Goal: Task Accomplishment & Management: Manage account settings

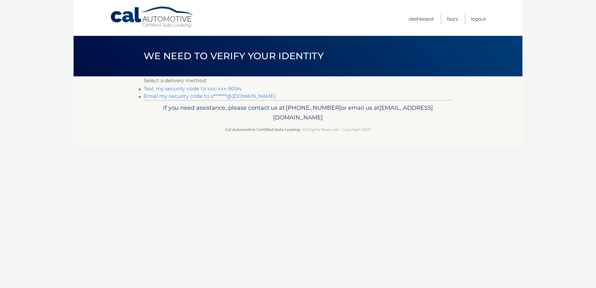
click at [198, 90] on link "Text my security code to xxx-xxx-9094" at bounding box center [193, 89] width 98 height 6
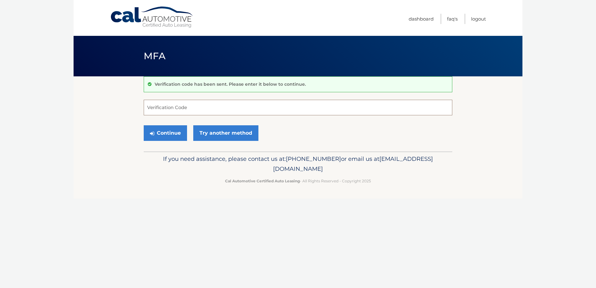
click at [181, 113] on input "Verification Code" at bounding box center [298, 108] width 309 height 16
type input "867204"
click at [144, 125] on button "Continue" at bounding box center [165, 133] width 43 height 16
click at [177, 132] on button "Continue" at bounding box center [165, 133] width 43 height 16
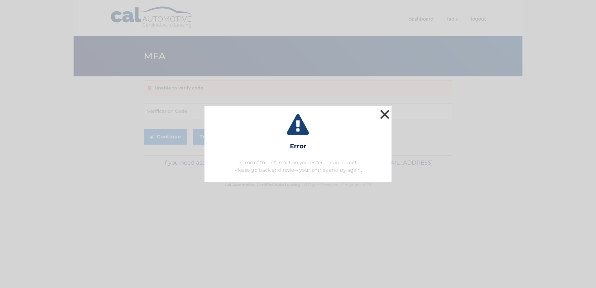
click at [381, 114] on button "×" at bounding box center [384, 114] width 12 height 12
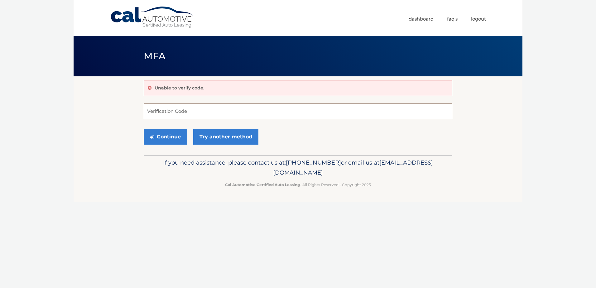
click at [181, 113] on input "Verification Code" at bounding box center [298, 112] width 309 height 16
type input "867204"
click at [173, 137] on button "Continue" at bounding box center [165, 137] width 43 height 16
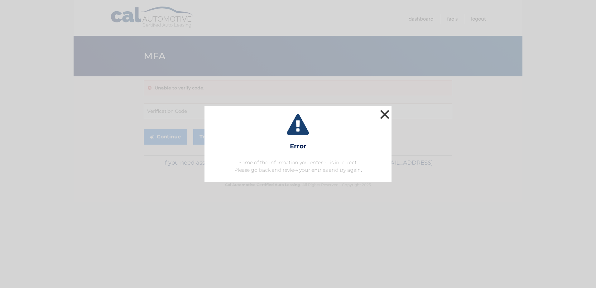
click at [385, 118] on button "×" at bounding box center [384, 114] width 12 height 12
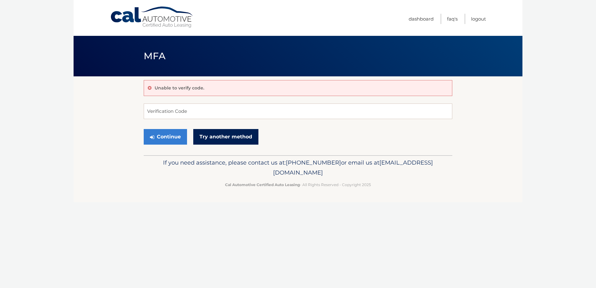
click at [222, 139] on link "Try another method" at bounding box center [225, 137] width 65 height 16
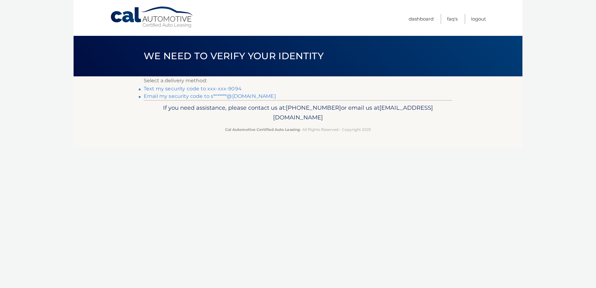
click at [213, 90] on link "Text my security code to xxx-xxx-9094" at bounding box center [193, 89] width 98 height 6
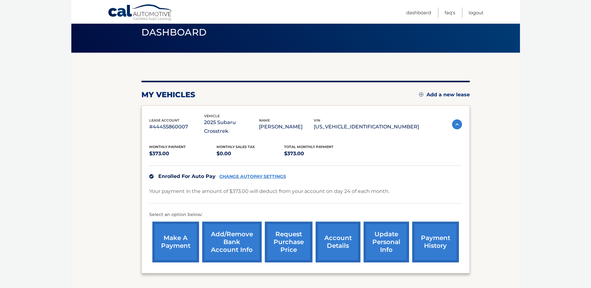
scroll to position [66, 0]
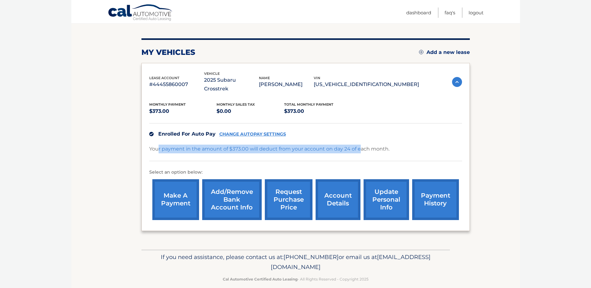
drag, startPoint x: 159, startPoint y: 139, endPoint x: 370, endPoint y: 148, distance: 211.3
click at [370, 148] on div "Your payment in the amount of $373.00 will deduct from your account on day 24 o…" at bounding box center [305, 153] width 313 height 17
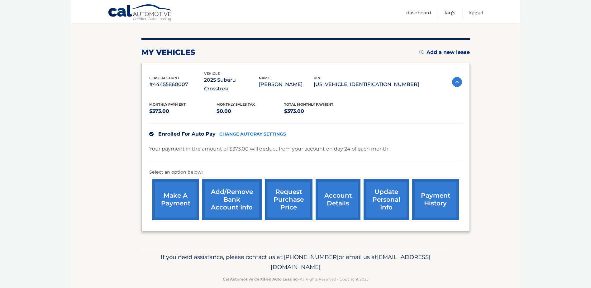
drag, startPoint x: 370, startPoint y: 148, endPoint x: 428, endPoint y: 143, distance: 58.8
click at [428, 145] on div "Your payment in the amount of $373.00 will deduct from your account on day 24 o…" at bounding box center [305, 153] width 313 height 17
click at [442, 197] on link "payment history" at bounding box center [435, 199] width 47 height 41
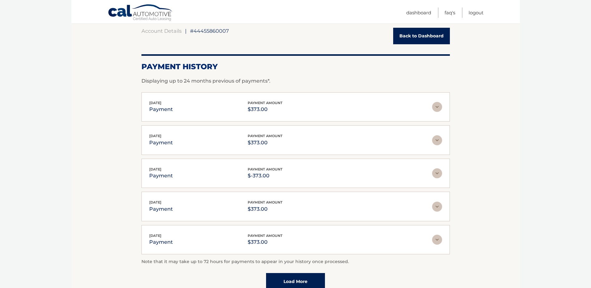
scroll to position [62, 0]
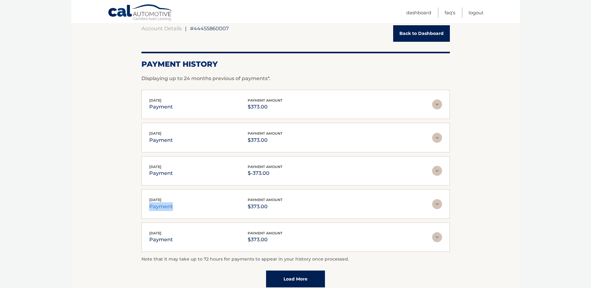
drag, startPoint x: 149, startPoint y: 208, endPoint x: 201, endPoint y: 208, distance: 51.8
click at [201, 208] on div "Jul 21, 2025 payment payment amount $373.00" at bounding box center [290, 204] width 283 height 14
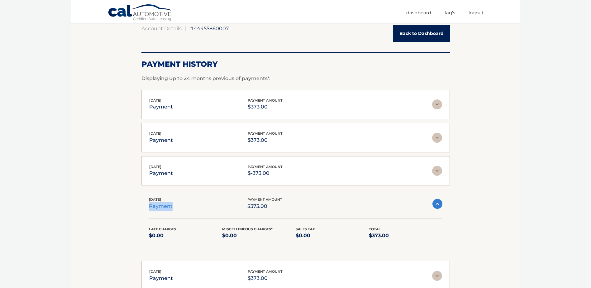
click at [437, 207] on img at bounding box center [438, 204] width 10 height 10
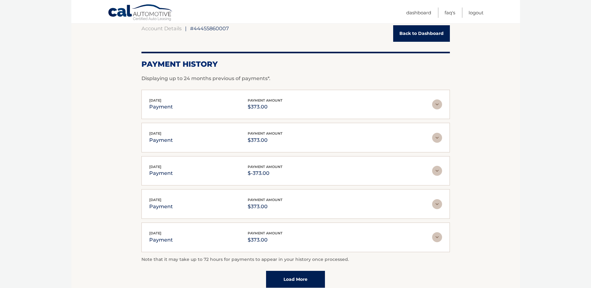
click at [438, 164] on div "Aug 25, 2025 payment payment amount $-373.00" at bounding box center [295, 171] width 293 height 14
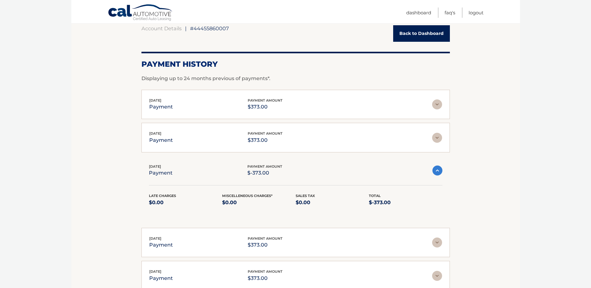
drag, startPoint x: 438, startPoint y: 169, endPoint x: 435, endPoint y: 153, distance: 16.4
click at [437, 169] on img at bounding box center [438, 171] width 10 height 10
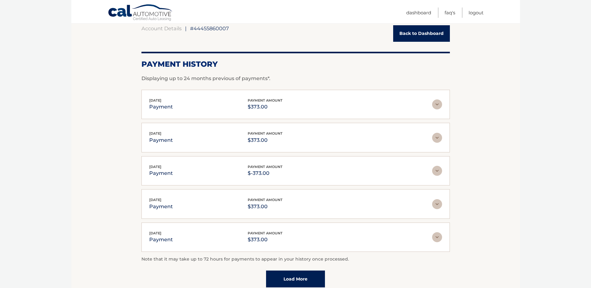
click at [435, 134] on img at bounding box center [437, 138] width 10 height 10
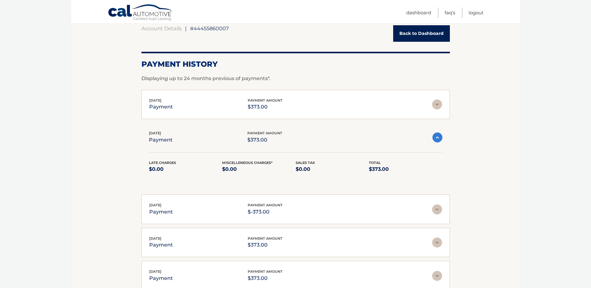
click at [435, 134] on img at bounding box center [438, 137] width 10 height 10
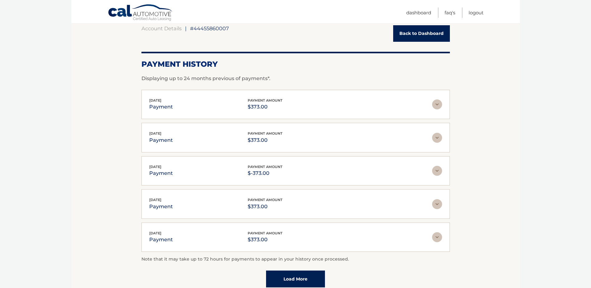
click at [451, 106] on section "Account Details | #44455860007 Back to Dashboard Payment History Displaying up …" at bounding box center [295, 157] width 449 height 286
click at [439, 106] on img at bounding box center [437, 104] width 10 height 10
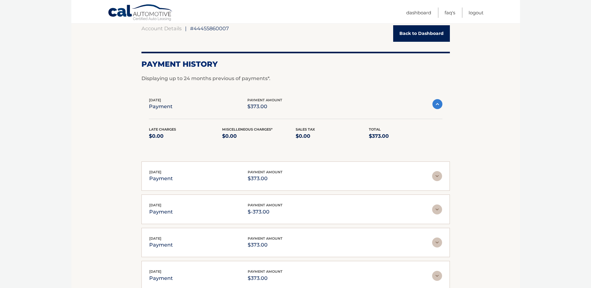
click at [448, 102] on div "Aug 29, 2025 payment payment amount $373.00 Late Charges $0.00 Miscelleneous Ch…" at bounding box center [296, 122] width 309 height 65
click at [443, 103] on div "Aug 29, 2025 payment payment amount $373.00 Late Charges $0.00 Miscelleneous Ch…" at bounding box center [296, 122] width 309 height 65
click at [443, 107] on div "Aug 29, 2025 payment payment amount $373.00 Late Charges $0.00 Miscelleneous Ch…" at bounding box center [296, 122] width 309 height 65
click at [439, 107] on img at bounding box center [438, 104] width 10 height 10
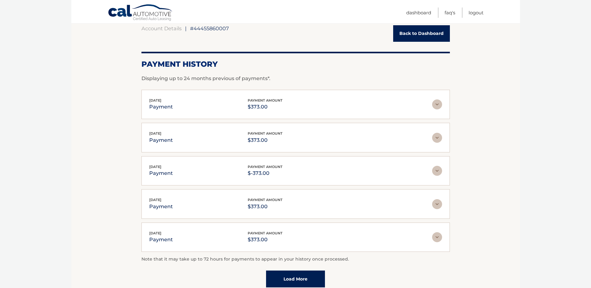
drag, startPoint x: 404, startPoint y: 116, endPoint x: 498, endPoint y: 132, distance: 94.8
drag, startPoint x: 498, startPoint y: 132, endPoint x: 470, endPoint y: 103, distance: 39.5
click at [470, 103] on section "Account Details | #44455860007 Back to Dashboard Payment History Displaying up …" at bounding box center [295, 157] width 449 height 286
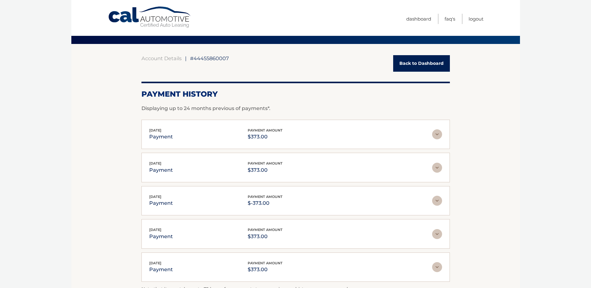
scroll to position [0, 0]
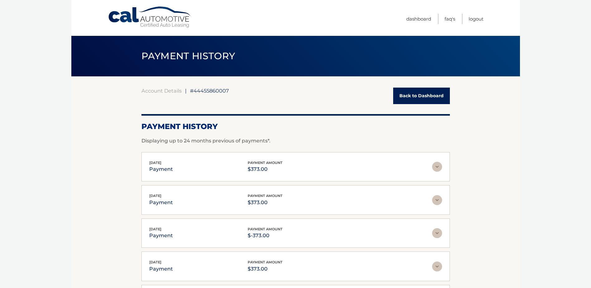
click at [425, 101] on link "Back to Dashboard" at bounding box center [421, 96] width 57 height 17
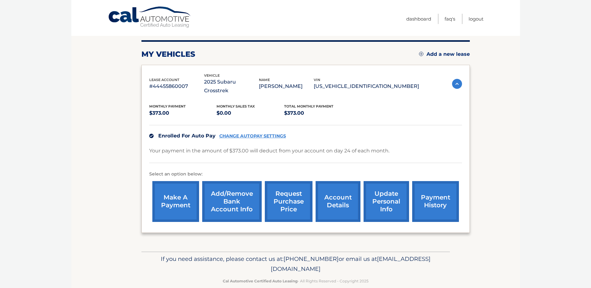
scroll to position [66, 0]
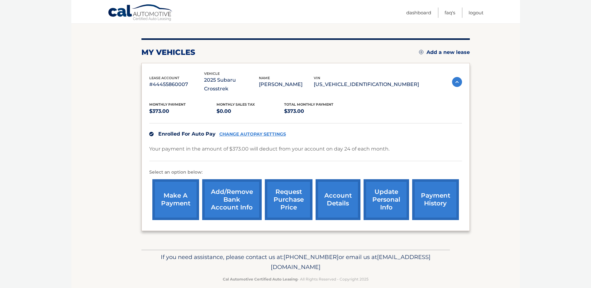
click at [350, 194] on link "account details" at bounding box center [338, 199] width 45 height 41
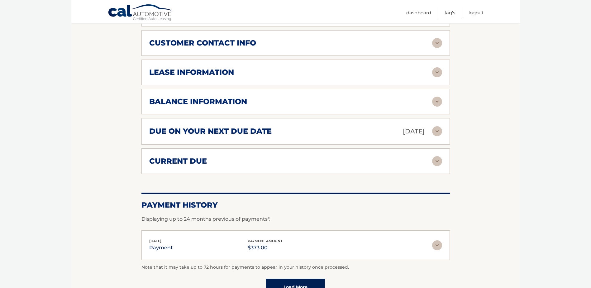
scroll to position [312, 0]
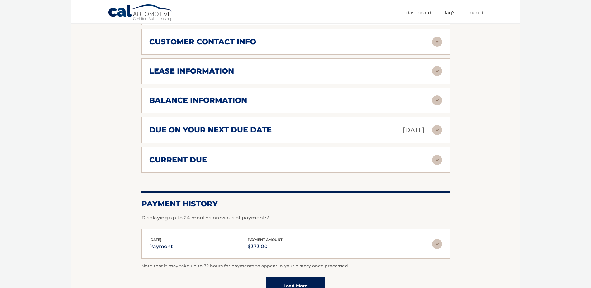
click at [177, 125] on h2 "due on your next due date" at bounding box center [210, 129] width 123 height 9
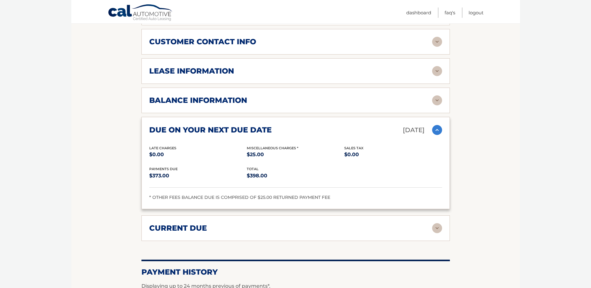
click at [270, 150] on p "$25.00" at bounding box center [296, 154] width 98 height 9
click at [271, 150] on p "$25.00" at bounding box center [296, 154] width 98 height 9
click at [272, 150] on p "$25.00" at bounding box center [296, 154] width 98 height 9
click at [274, 146] on span "Miscellaneous Charges *" at bounding box center [273, 148] width 52 height 4
click at [275, 146] on span "Miscellaneous Charges *" at bounding box center [273, 148] width 52 height 4
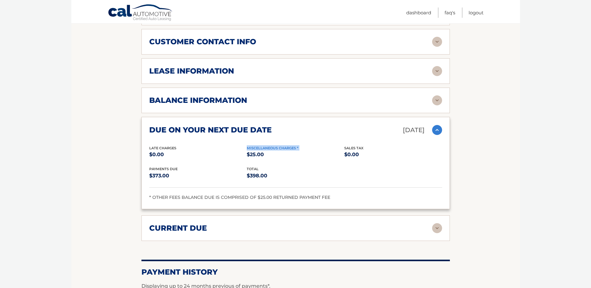
click at [275, 146] on span "Miscellaneous Charges *" at bounding box center [273, 148] width 52 height 4
drag, startPoint x: 275, startPoint y: 139, endPoint x: 309, endPoint y: 157, distance: 38.8
click at [309, 157] on div "Late Charges $0.00 Miscellaneous Charges * $25.00 Sales Tax $0.00" at bounding box center [295, 155] width 293 height 21
drag, startPoint x: 154, startPoint y: 175, endPoint x: 158, endPoint y: 176, distance: 3.8
click at [155, 176] on div "Payments Due $373.00 total $398.00" at bounding box center [295, 176] width 293 height 21
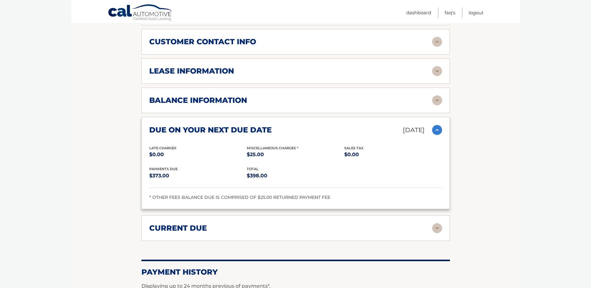
click at [207, 227] on div "current due Late Charges $0.00 Miscelleneous Charges* $25.00 Sales Tax $0.00 pa…" at bounding box center [296, 228] width 309 height 26
click at [201, 224] on h2 "current due" at bounding box center [178, 228] width 58 height 9
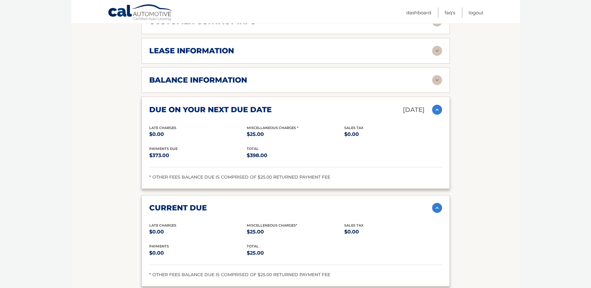
scroll to position [374, 0]
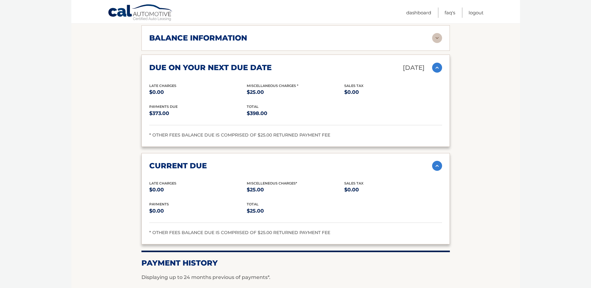
drag, startPoint x: 217, startPoint y: 186, endPoint x: 252, endPoint y: 186, distance: 34.9
click at [252, 186] on div "Late Charges $0.00 Miscelleneous Charges* $25.00 Sales Tax $0.00" at bounding box center [295, 191] width 293 height 21
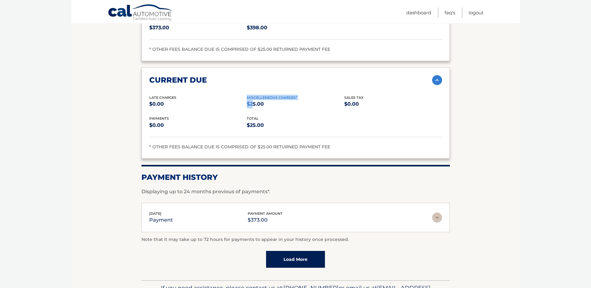
scroll to position [468, 0]
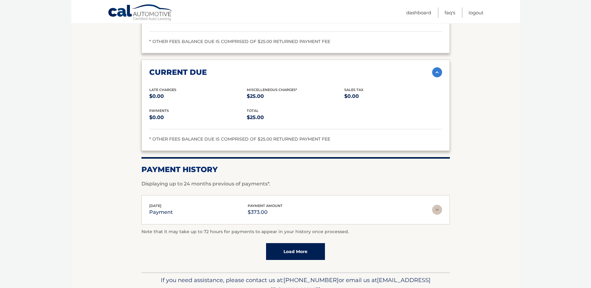
click at [190, 203] on div "Aug 29, 2025 payment payment amount $373.00" at bounding box center [290, 210] width 283 height 14
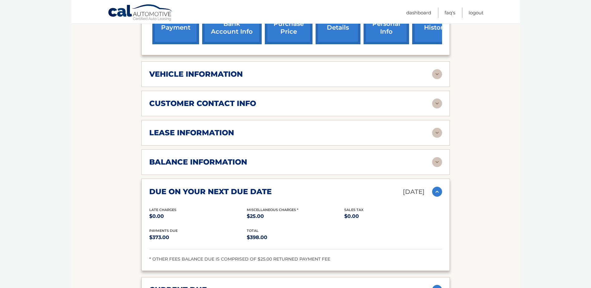
scroll to position [249, 0]
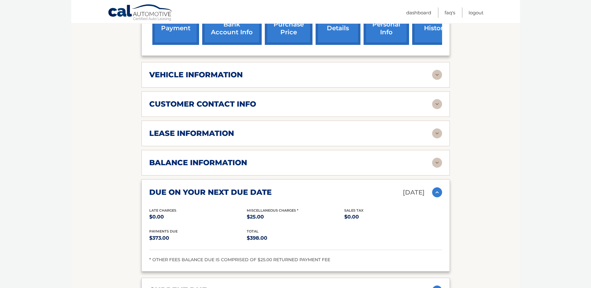
click at [193, 158] on h2 "balance information" at bounding box center [198, 162] width 98 height 9
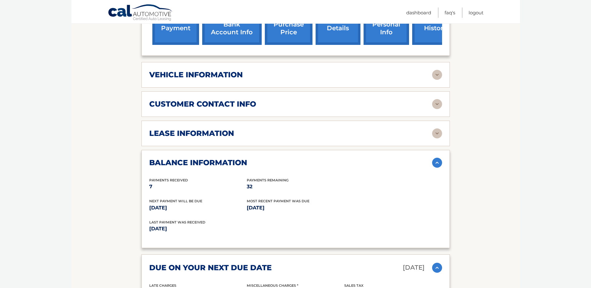
drag, startPoint x: 258, startPoint y: 181, endPoint x: 262, endPoint y: 182, distance: 4.7
click at [262, 182] on p "32" at bounding box center [296, 186] width 98 height 9
drag, startPoint x: 152, startPoint y: 223, endPoint x: 188, endPoint y: 223, distance: 35.2
click at [188, 224] on p "Aug 29, 2025" at bounding box center [222, 228] width 147 height 9
drag, startPoint x: 188, startPoint y: 223, endPoint x: 168, endPoint y: 202, distance: 28.4
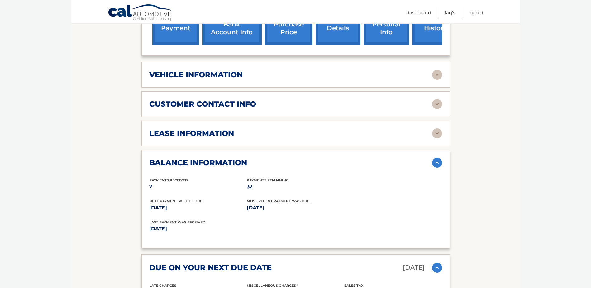
click at [168, 204] on p "Sep 24, 2025" at bounding box center [198, 208] width 98 height 9
drag, startPoint x: 168, startPoint y: 202, endPoint x: 274, endPoint y: 218, distance: 106.8
click at [274, 224] on p "Aug 29, 2025" at bounding box center [222, 228] width 147 height 9
drag, startPoint x: 255, startPoint y: 201, endPoint x: 282, endPoint y: 201, distance: 27.4
click at [282, 204] on p "Aug 24, 2025" at bounding box center [296, 208] width 98 height 9
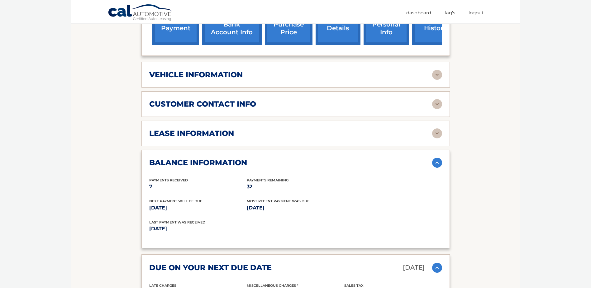
drag, startPoint x: 282, startPoint y: 201, endPoint x: 333, endPoint y: 220, distance: 54.0
click at [333, 220] on div "Last Payment was received Aug 29, 2025" at bounding box center [295, 229] width 293 height 21
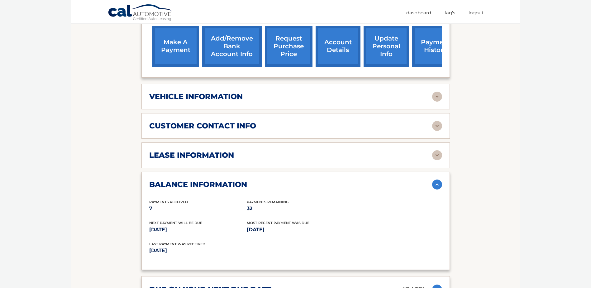
scroll to position [218, 0]
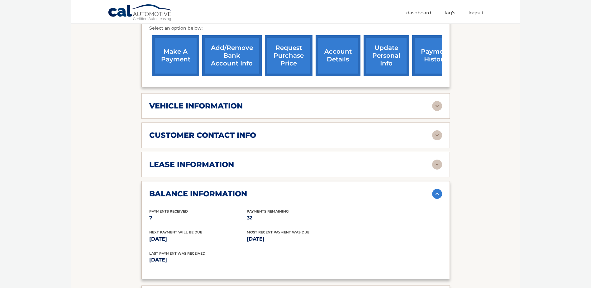
click at [205, 160] on h2 "lease information" at bounding box center [191, 164] width 85 height 9
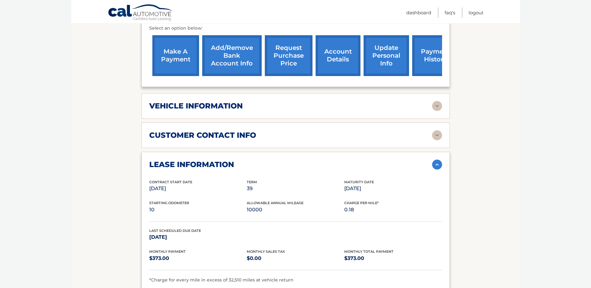
click at [220, 131] on h2 "customer contact info" at bounding box center [202, 135] width 107 height 9
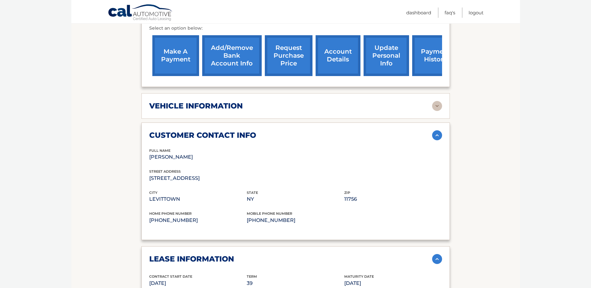
click at [218, 103] on div "vehicle information vehicle Year 2025 vehicle make Subaru vehicle model Crosstr…" at bounding box center [296, 106] width 309 height 26
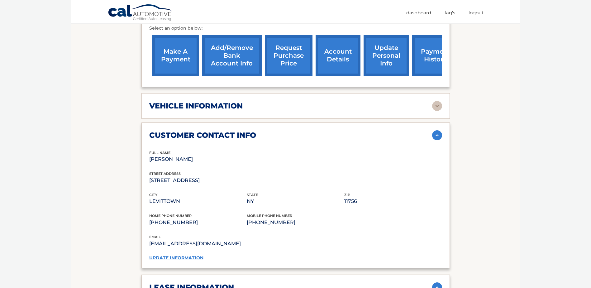
click at [222, 101] on h2 "vehicle information" at bounding box center [196, 105] width 94 height 9
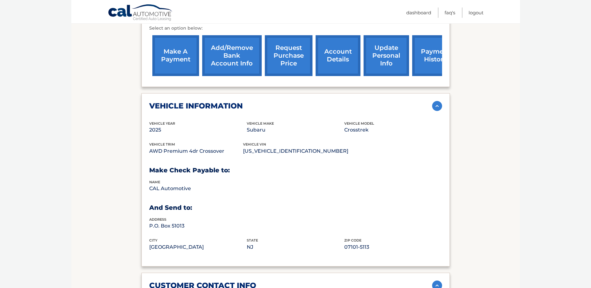
click at [222, 101] on h2 "vehicle information" at bounding box center [196, 105] width 94 height 9
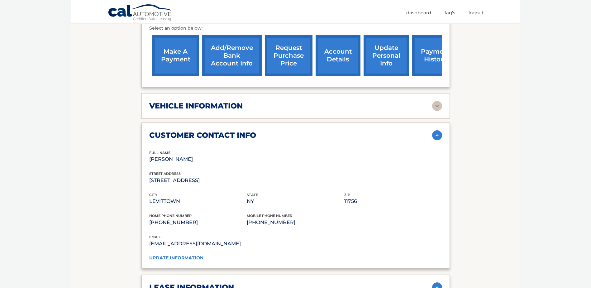
click at [183, 255] on link "update information" at bounding box center [176, 258] width 54 height 6
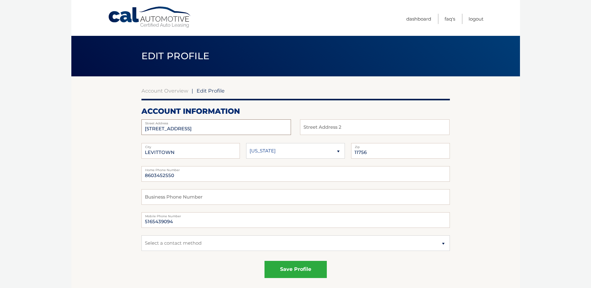
drag, startPoint x: 209, startPoint y: 128, endPoint x: 112, endPoint y: 127, distance: 96.3
type input "[STREET_ADDRESS]"
drag, startPoint x: 177, startPoint y: 150, endPoint x: 82, endPoint y: 149, distance: 95.1
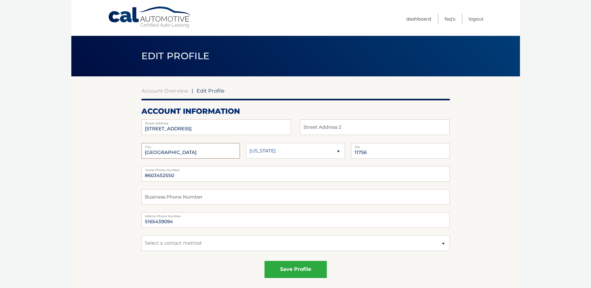
type input "[GEOGRAPHIC_DATA]"
drag, startPoint x: 371, startPoint y: 153, endPoint x: 258, endPoint y: 144, distance: 112.9
click at [265, 145] on fieldset "Westbury City Alaska Alabama Arkansas State 11756 Zip" at bounding box center [296, 154] width 309 height 23
type input "11590"
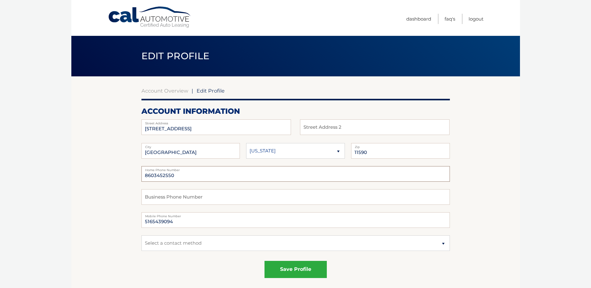
drag, startPoint x: 171, startPoint y: 177, endPoint x: 88, endPoint y: 174, distance: 82.4
type input "5165439094"
click at [326, 129] on input "text" at bounding box center [375, 127] width 150 height 16
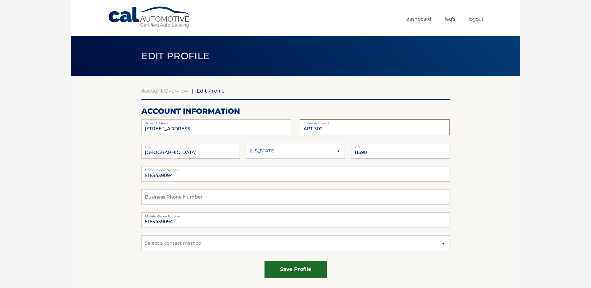
type input "APT 302"
click at [292, 273] on button "save profile" at bounding box center [296, 269] width 62 height 17
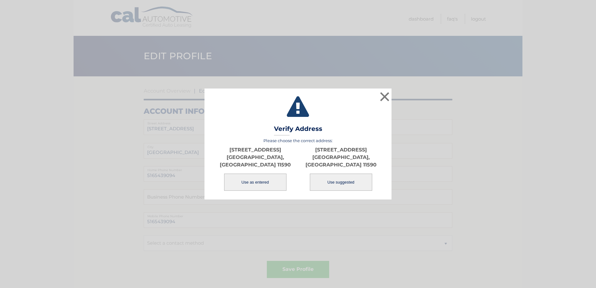
click at [341, 179] on button "Use suggested" at bounding box center [341, 182] width 62 height 17
type input "[STREET_ADDRESS]"
type input "[GEOGRAPHIC_DATA]"
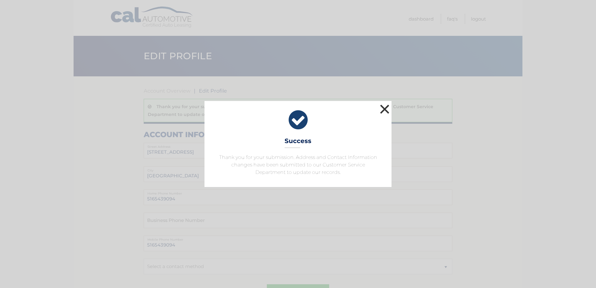
click at [385, 108] on button "×" at bounding box center [384, 109] width 12 height 12
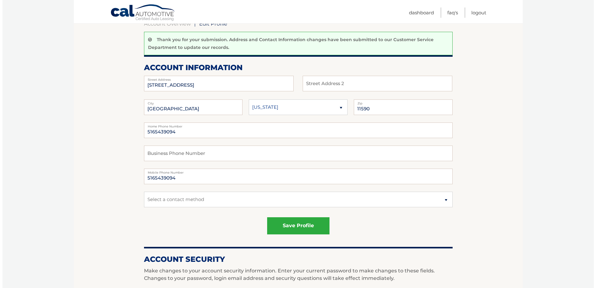
scroll to position [62, 0]
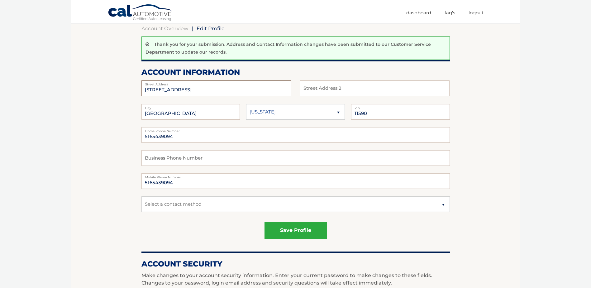
click at [190, 90] on input "289 POST AVE" at bounding box center [217, 88] width 150 height 16
drag, startPoint x: 189, startPoint y: 89, endPoint x: 272, endPoint y: 140, distance: 97.4
click at [190, 89] on input "289 POST AVE APT302" at bounding box center [217, 88] width 150 height 16
type input "[STREET_ADDRESS]"
click at [292, 233] on button "save profile" at bounding box center [296, 230] width 62 height 17
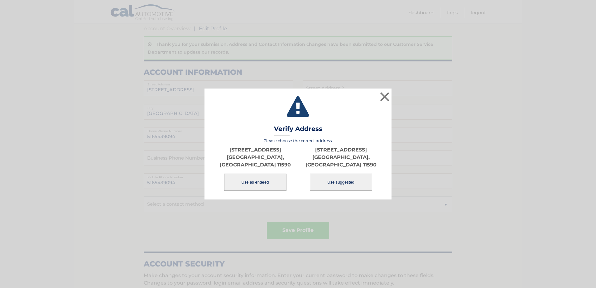
click at [258, 174] on button "Use as entered" at bounding box center [255, 182] width 62 height 17
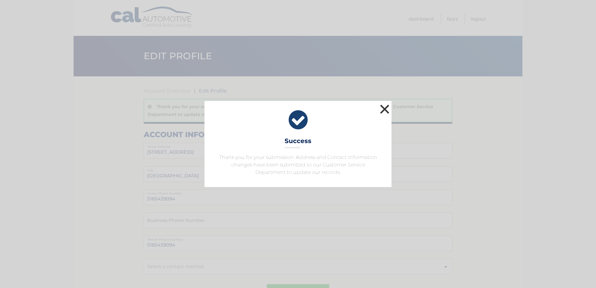
click at [383, 110] on button "×" at bounding box center [384, 109] width 12 height 12
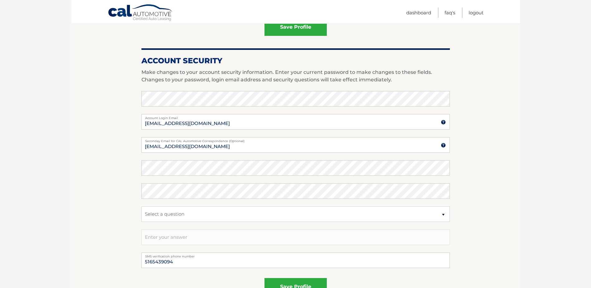
scroll to position [340, 0]
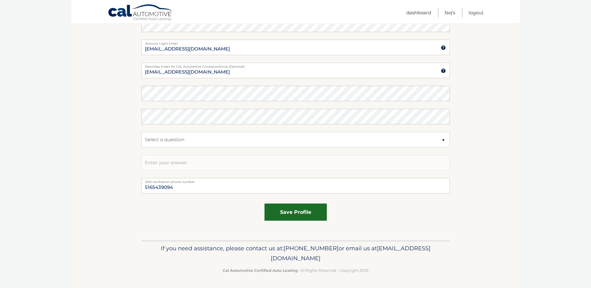
click at [291, 214] on button "save profile" at bounding box center [296, 212] width 62 height 17
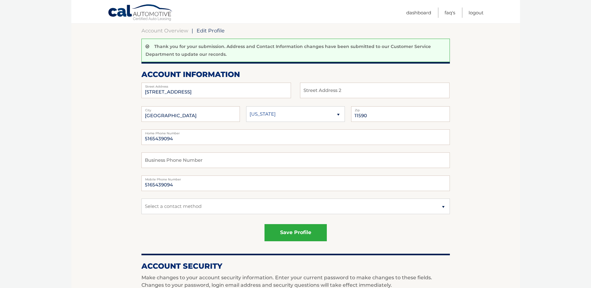
scroll to position [60, 0]
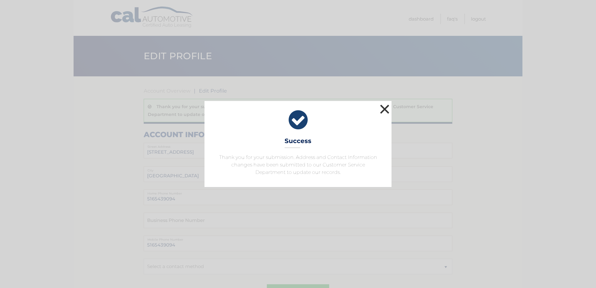
click at [383, 111] on button "×" at bounding box center [384, 109] width 12 height 12
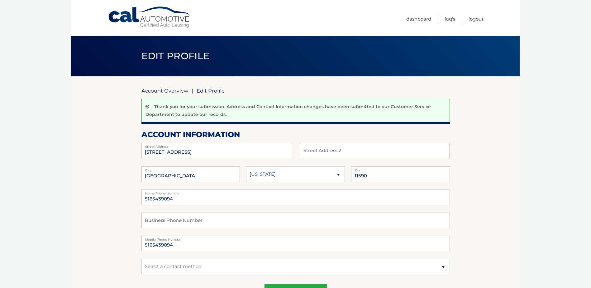
click at [183, 89] on link "Account Overview" at bounding box center [165, 91] width 47 height 6
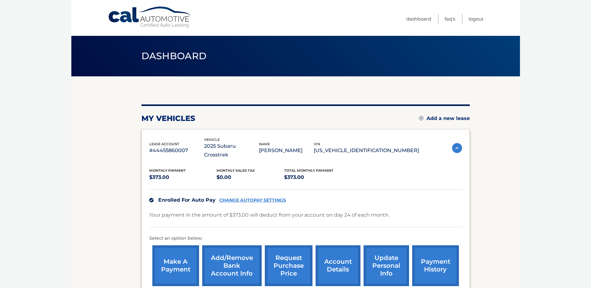
click at [255, 198] on link "CHANGE AUTOPAY SETTINGS" at bounding box center [252, 200] width 67 height 5
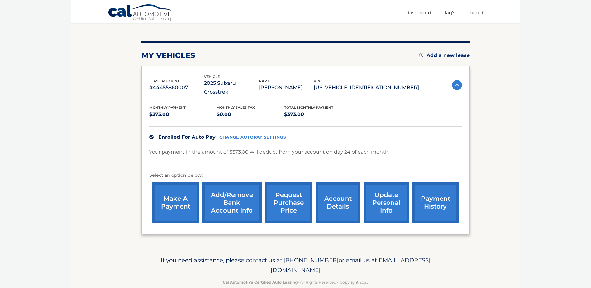
scroll to position [66, 0]
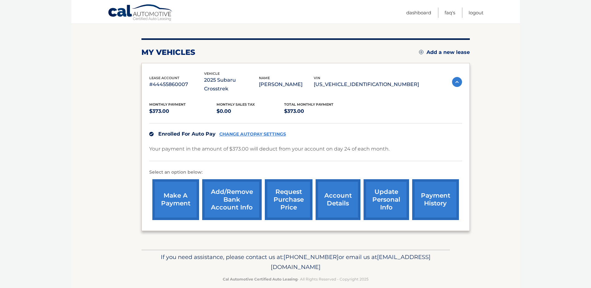
drag, startPoint x: 427, startPoint y: 192, endPoint x: 434, endPoint y: 196, distance: 7.7
click at [427, 192] on link "payment history" at bounding box center [435, 199] width 47 height 41
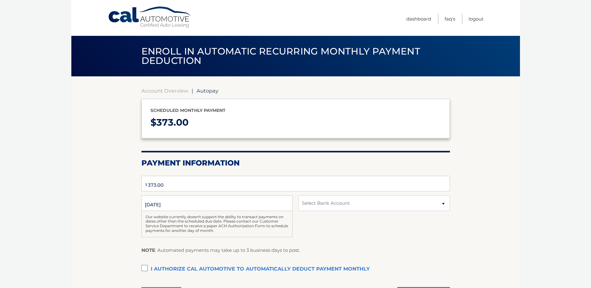
type input "373"
select select "ZGJiYmU5ZjMtZjhhNC00MTNmLWJlYWEtYWIxZTFkMTg1MDhi"
click at [290, 123] on p "$ 373.00" at bounding box center [296, 122] width 291 height 17
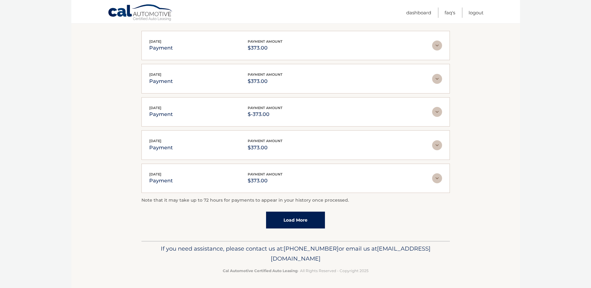
scroll to position [122, 0]
click at [305, 221] on link "Load More" at bounding box center [295, 219] width 59 height 17
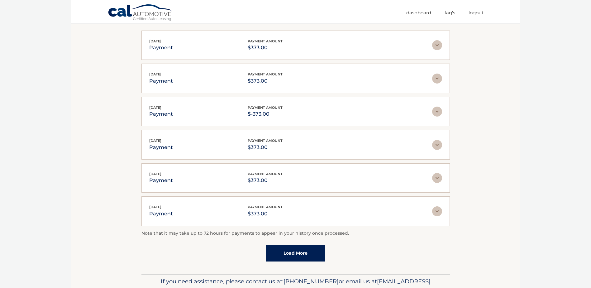
scroll to position [0, 0]
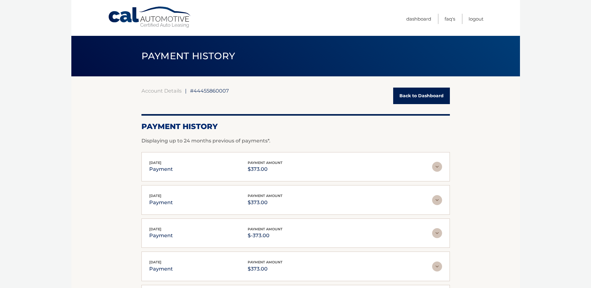
click at [425, 93] on link "Back to Dashboard" at bounding box center [421, 96] width 57 height 17
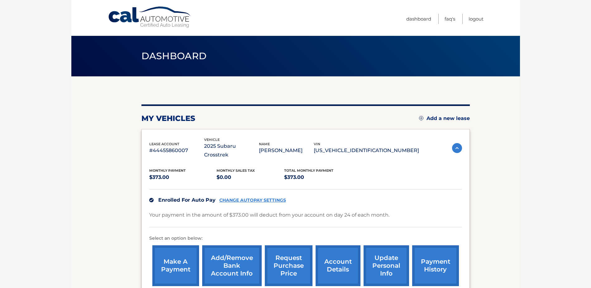
click at [389, 253] on link "update personal info" at bounding box center [387, 265] width 46 height 41
click at [344, 262] on link "account details" at bounding box center [338, 265] width 45 height 41
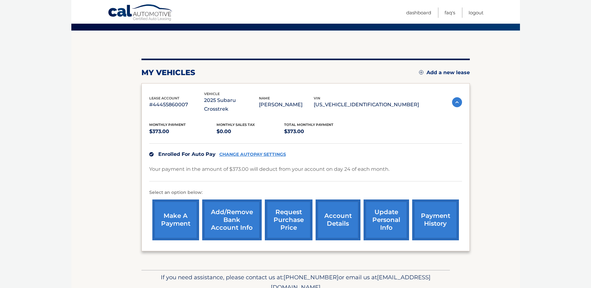
scroll to position [66, 0]
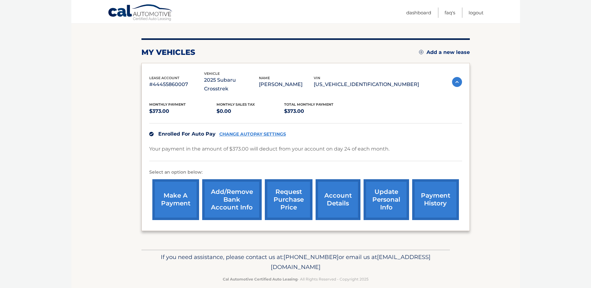
click at [331, 190] on link "account details" at bounding box center [338, 199] width 45 height 41
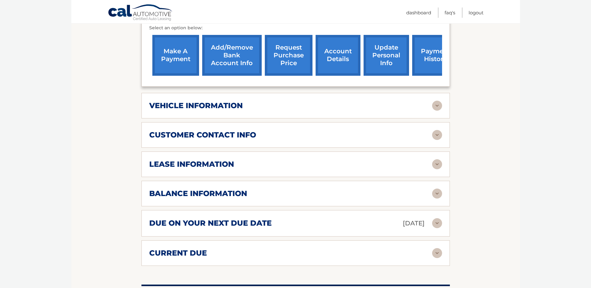
scroll to position [343, 0]
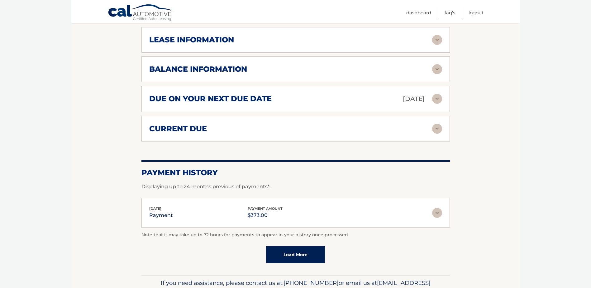
click at [208, 124] on div "current due" at bounding box center [290, 128] width 283 height 9
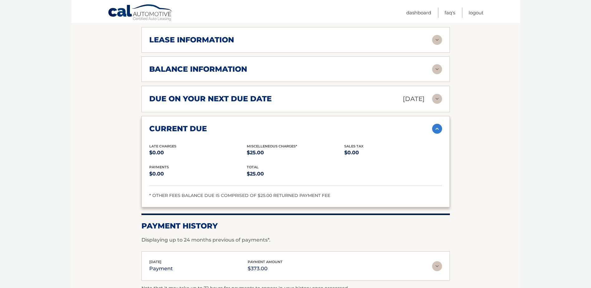
drag, startPoint x: 209, startPoint y: 184, endPoint x: 307, endPoint y: 185, distance: 97.3
click at [307, 192] on div "* OTHER FEES BALANCE DUE IS COMPRISED OF $25.00 RETURNED PAYMENT FEE" at bounding box center [295, 195] width 293 height 7
click at [226, 86] on div "due on your next due date [DATE] Late Charges $0.00 Miscellaneous Charges * $25…" at bounding box center [296, 99] width 309 height 26
drag, startPoint x: 224, startPoint y: 86, endPoint x: 220, endPoint y: 85, distance: 4.1
click at [223, 94] on h2 "due on your next due date" at bounding box center [210, 98] width 123 height 9
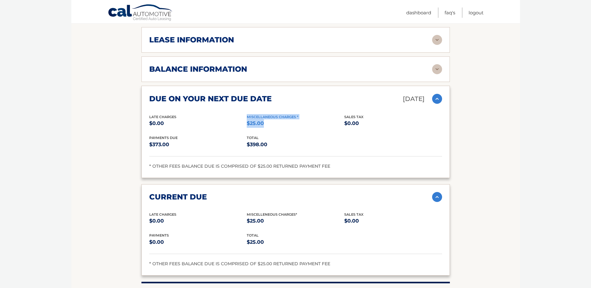
drag, startPoint x: 243, startPoint y: 113, endPoint x: 268, endPoint y: 113, distance: 25.9
click at [268, 114] on div "Late Charges $0.00 Miscellaneous Charges * $25.00 Sales Tax $0.00" at bounding box center [295, 124] width 293 height 21
drag, startPoint x: 268, startPoint y: 113, endPoint x: 327, endPoint y: 126, distance: 59.8
click at [326, 126] on div "Late Charges $0.00 Miscellaneous Charges * $25.00 Sales Tax $0.00" at bounding box center [295, 124] width 293 height 21
drag, startPoint x: 341, startPoint y: 161, endPoint x: 201, endPoint y: 156, distance: 140.4
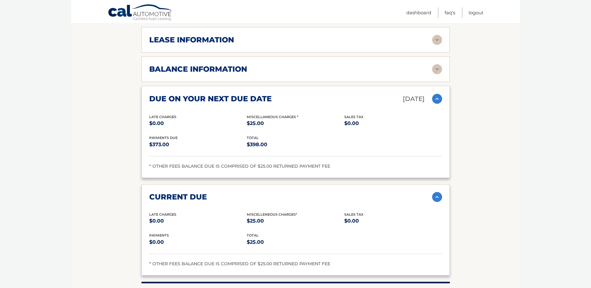
click at [201, 163] on div "* OTHER FEES BALANCE DUE IS COMPRISED OF $25.00 RETURNED PAYMENT FEE" at bounding box center [295, 166] width 293 height 7
drag, startPoint x: 201, startPoint y: 156, endPoint x: 173, endPoint y: 120, distance: 46.0
click at [173, 120] on div "Late Charges $0.00 Miscellaneous Charges * $25.00 Sales Tax $0.00" at bounding box center [295, 124] width 293 height 21
click at [161, 119] on p "$0.00" at bounding box center [198, 123] width 98 height 9
click at [253, 119] on p "$25.00" at bounding box center [296, 123] width 98 height 9
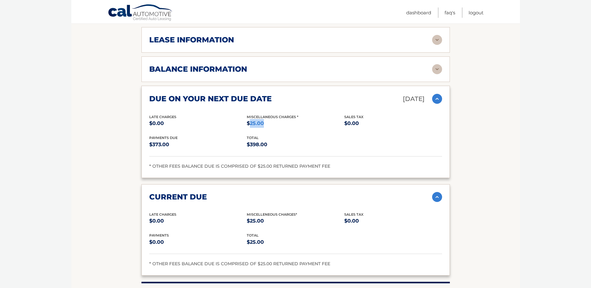
click at [253, 119] on p "$25.00" at bounding box center [296, 123] width 98 height 9
drag, startPoint x: 253, startPoint y: 113, endPoint x: 297, endPoint y: 109, distance: 44.1
click at [297, 115] on span "Miscellaneous Charges *" at bounding box center [273, 117] width 52 height 4
drag, startPoint x: 297, startPoint y: 109, endPoint x: 252, endPoint y: 135, distance: 52.4
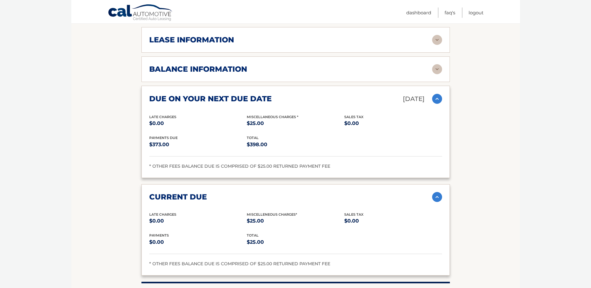
click at [250, 140] on p "$398.00" at bounding box center [296, 144] width 98 height 9
click at [238, 65] on h2 "balance information" at bounding box center [198, 69] width 98 height 9
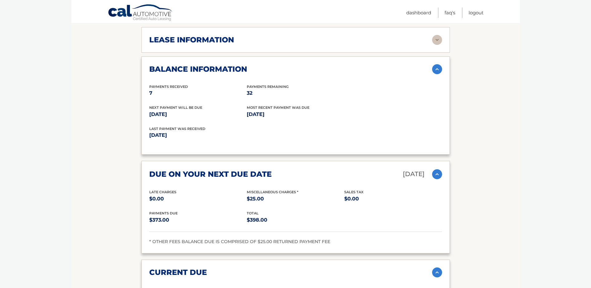
scroll to position [125, 0]
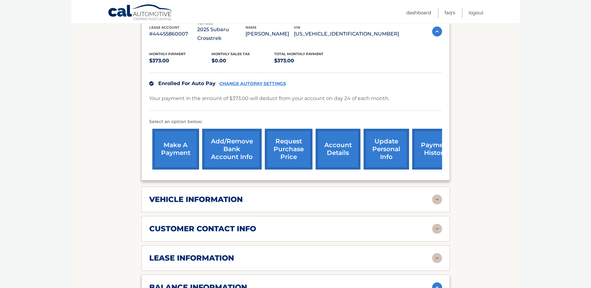
click at [477, 19] on ul "Dashboard FAQ's Logout" at bounding box center [445, 11] width 77 height 23
click at [478, 16] on link "Logout" at bounding box center [476, 12] width 15 height 10
